Goal: Browse casually

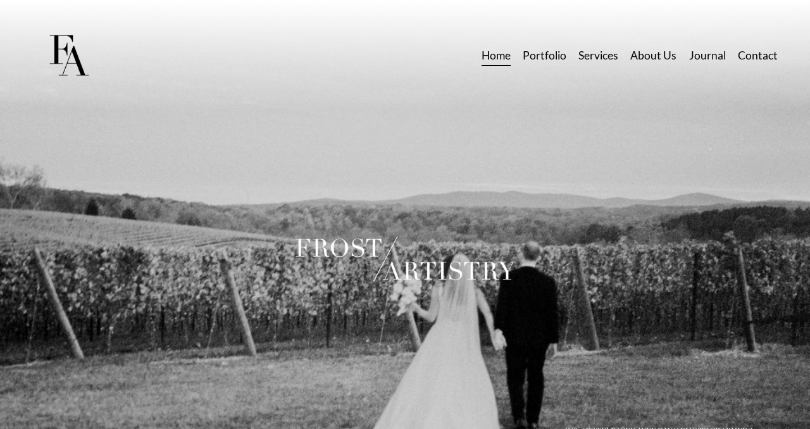
click at [545, 61] on link "Portfolio" at bounding box center [545, 56] width 44 height 22
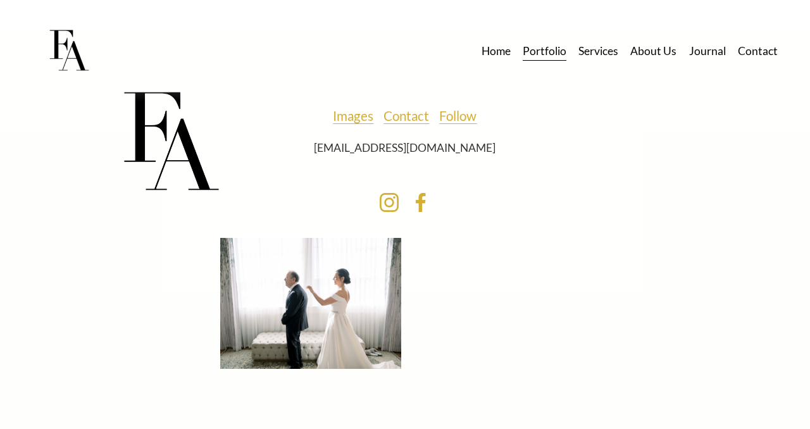
scroll to position [4382, 0]
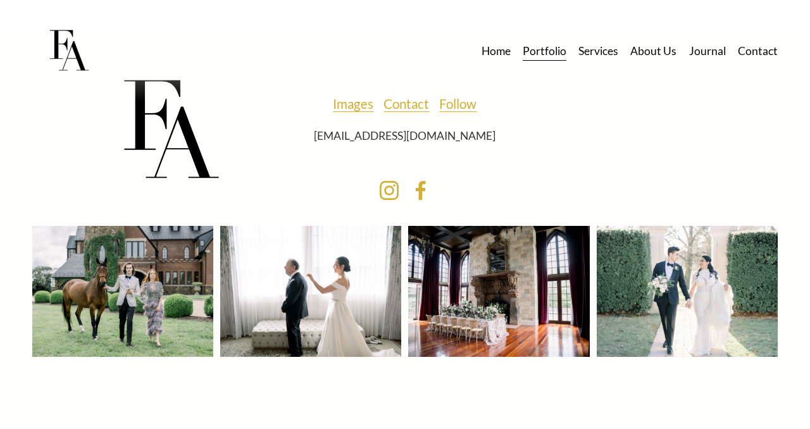
click at [258, 261] on div at bounding box center [310, 291] width 181 height 131
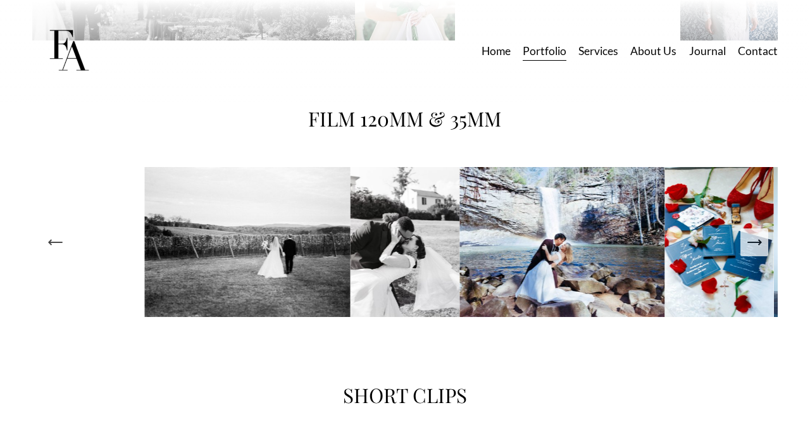
scroll to position [2057, 0]
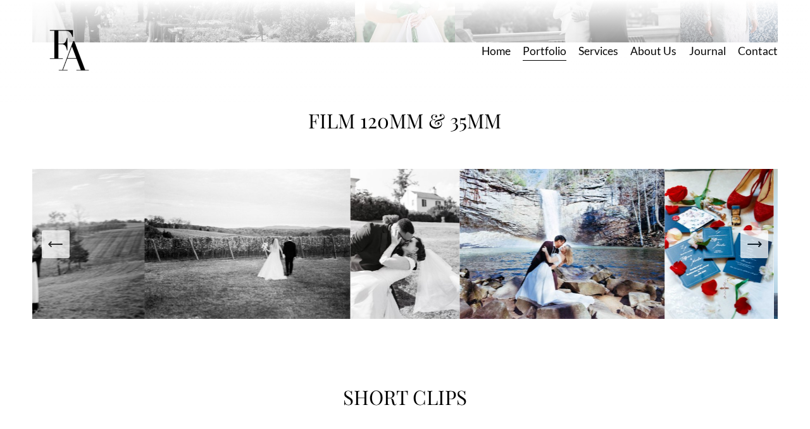
click at [751, 247] on icon "Next Slide" at bounding box center [754, 244] width 18 height 18
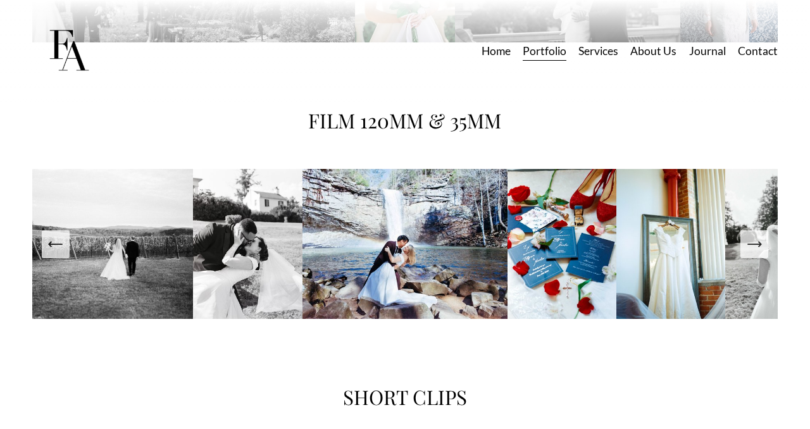
click at [751, 247] on icon "Next Slide" at bounding box center [754, 244] width 18 height 18
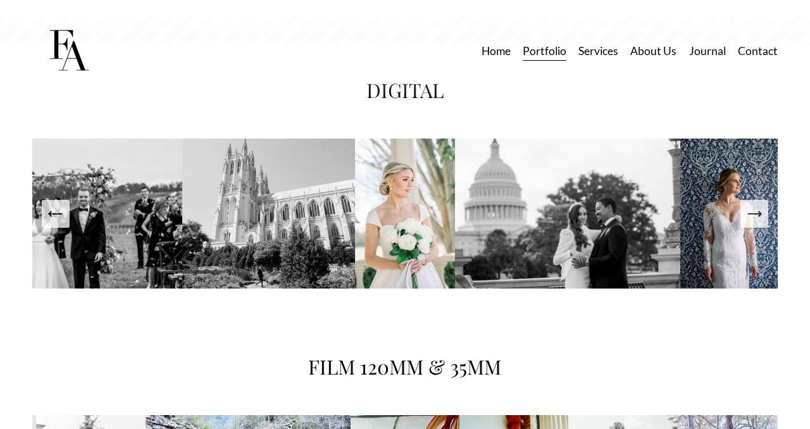
scroll to position [1778, 0]
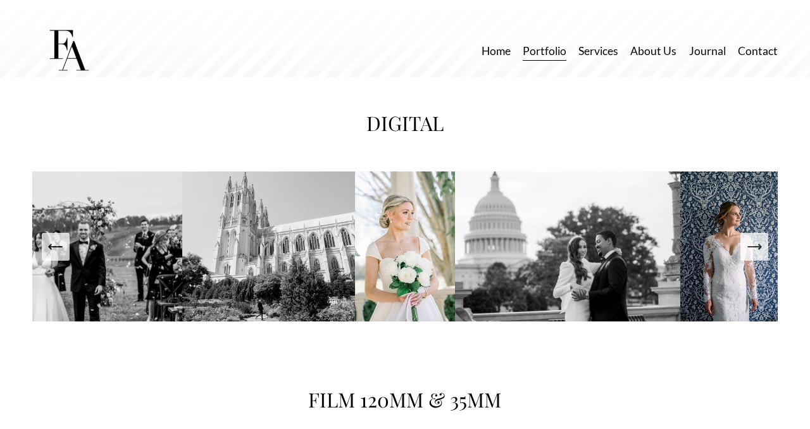
click at [759, 249] on icon "Next Slide" at bounding box center [759, 246] width 3 height 5
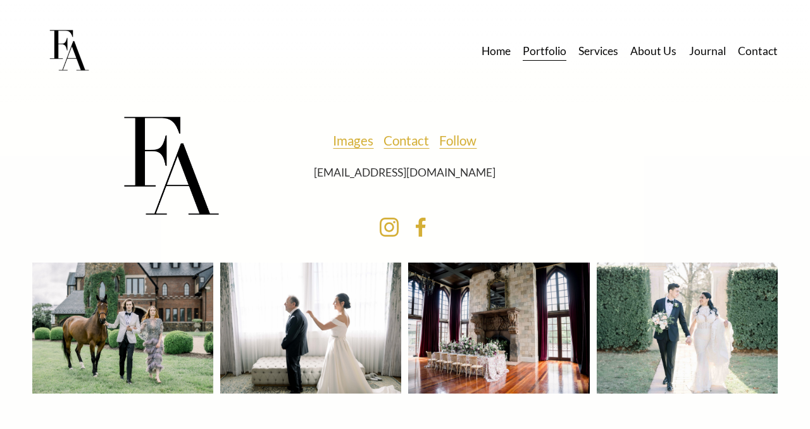
scroll to position [4382, 0]
